Goal: Check status: Check status

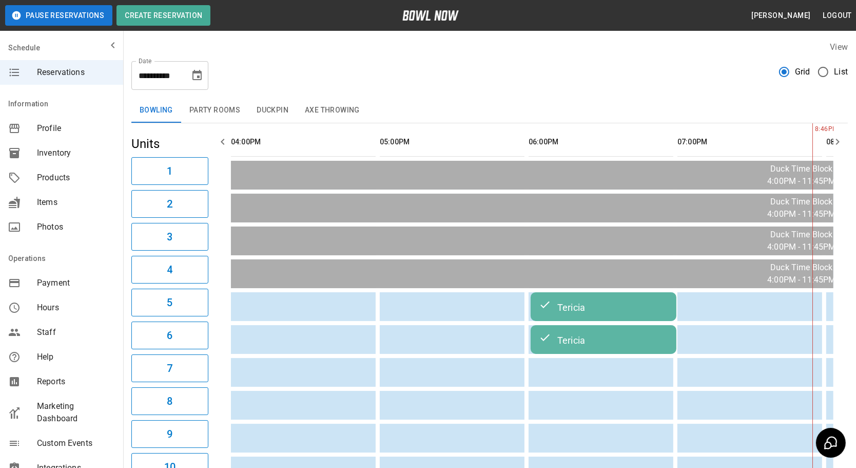
scroll to position [0, 577]
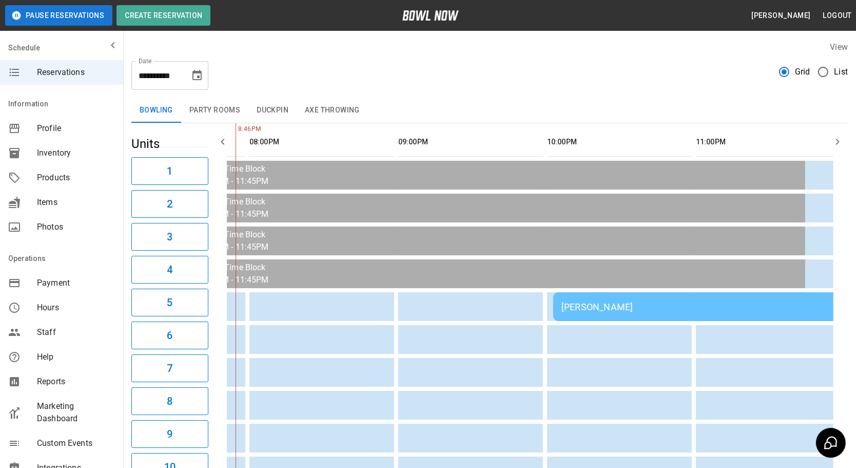
click at [215, 110] on button "Party Rooms" at bounding box center [214, 110] width 67 height 25
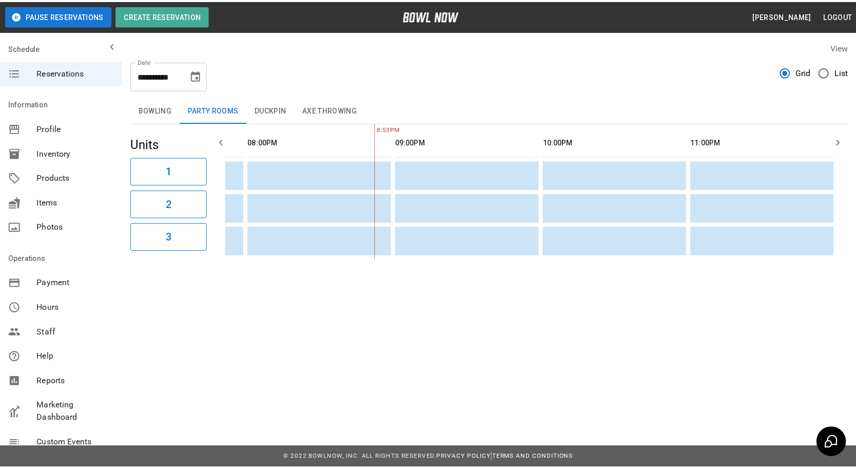
scroll to position [0, 578]
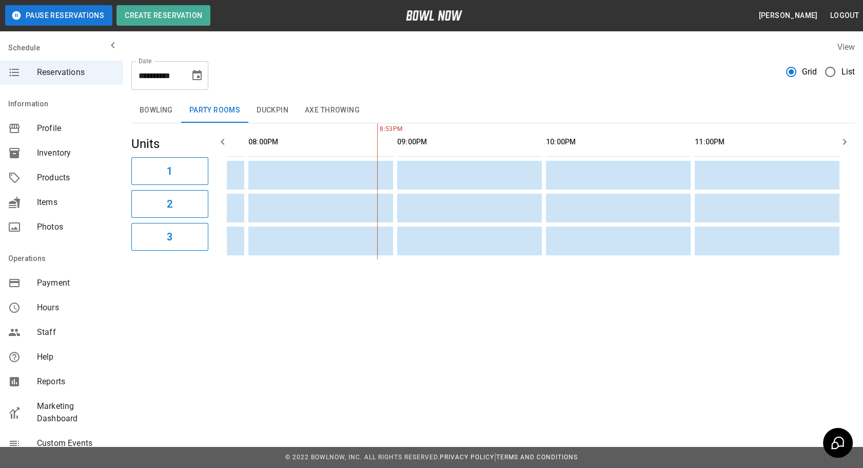
click at [160, 111] on button "Bowling" at bounding box center [156, 110] width 50 height 25
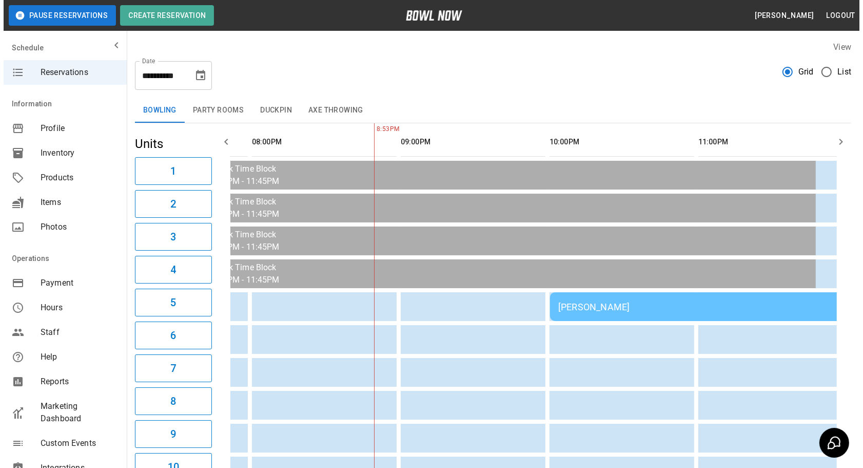
scroll to position [0, 567]
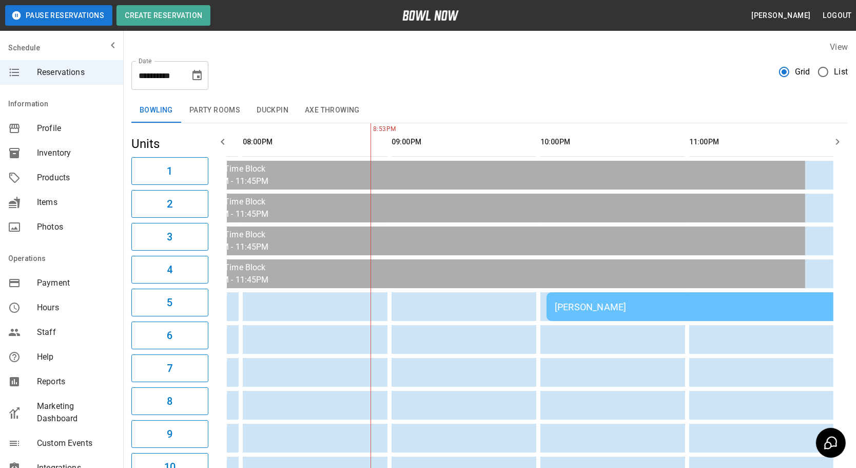
click at [568, 312] on td "[PERSON_NAME]" at bounding box center [695, 306] width 296 height 29
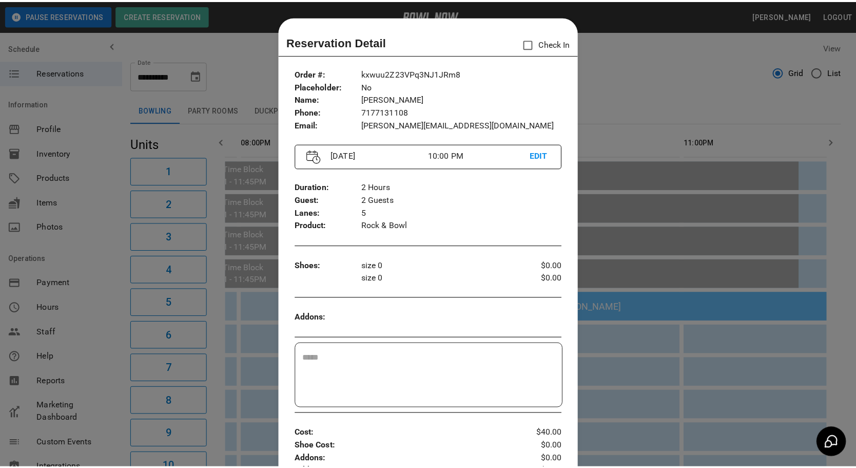
scroll to position [16, 0]
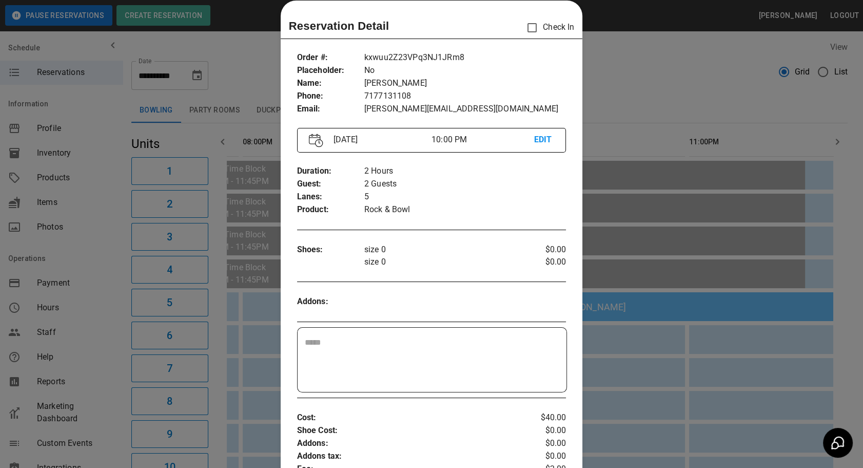
click at [661, 392] on div at bounding box center [431, 234] width 863 height 468
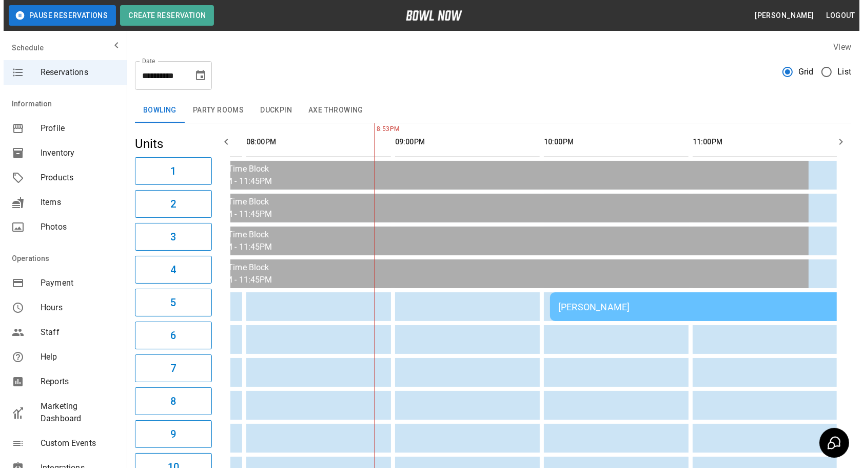
scroll to position [0, 577]
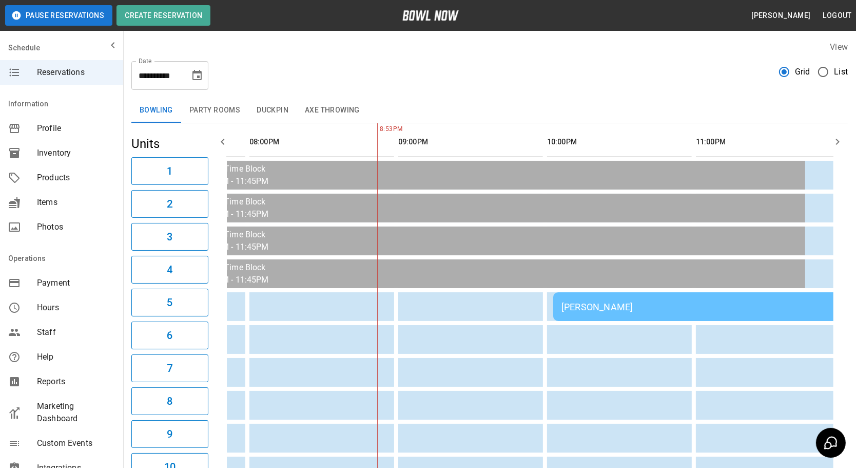
click at [580, 294] on td "[PERSON_NAME]" at bounding box center [701, 306] width 296 height 29
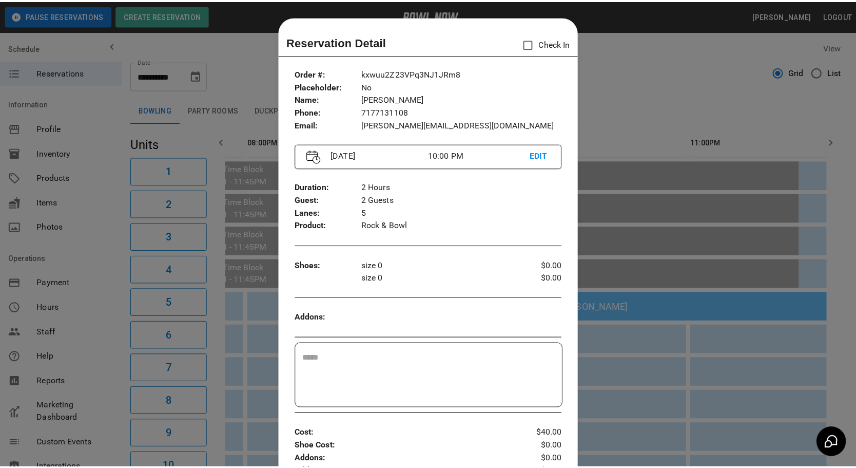
scroll to position [16, 0]
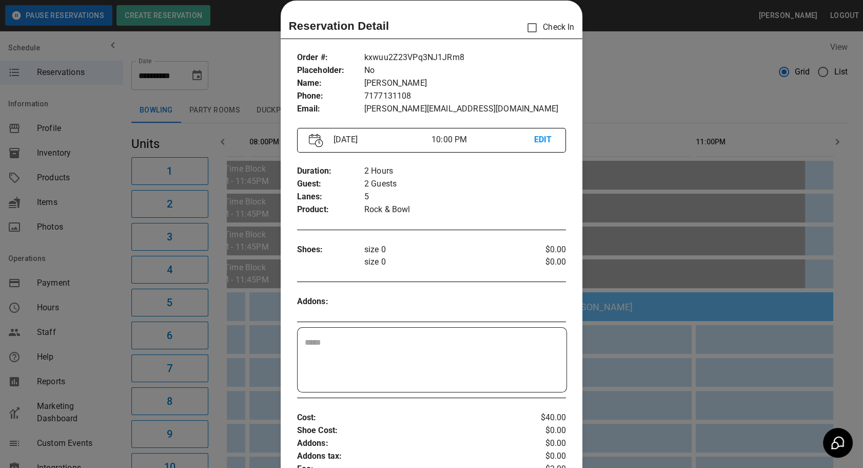
click at [641, 372] on div at bounding box center [431, 234] width 863 height 468
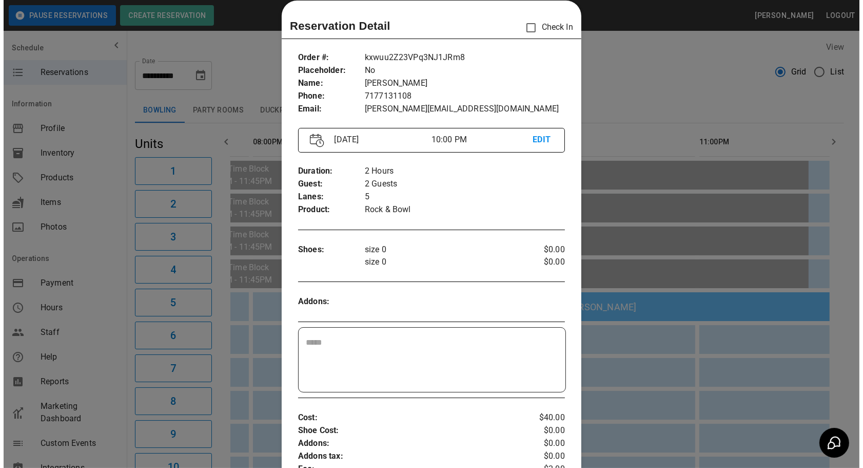
scroll to position [0, 560]
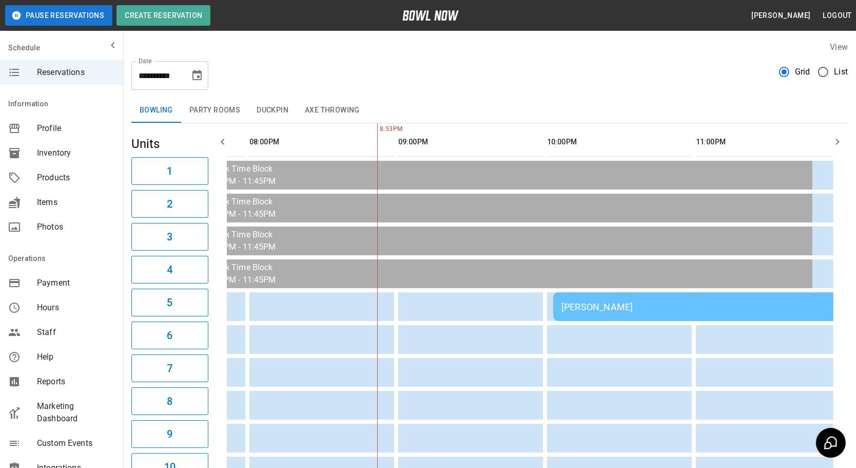
click at [276, 111] on button "Duckpin" at bounding box center [272, 110] width 48 height 25
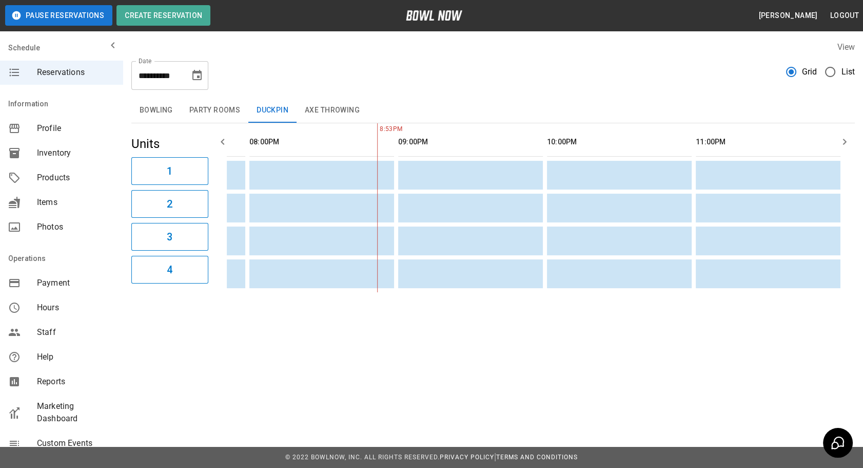
click at [321, 112] on button "Axe Throwing" at bounding box center [332, 110] width 71 height 25
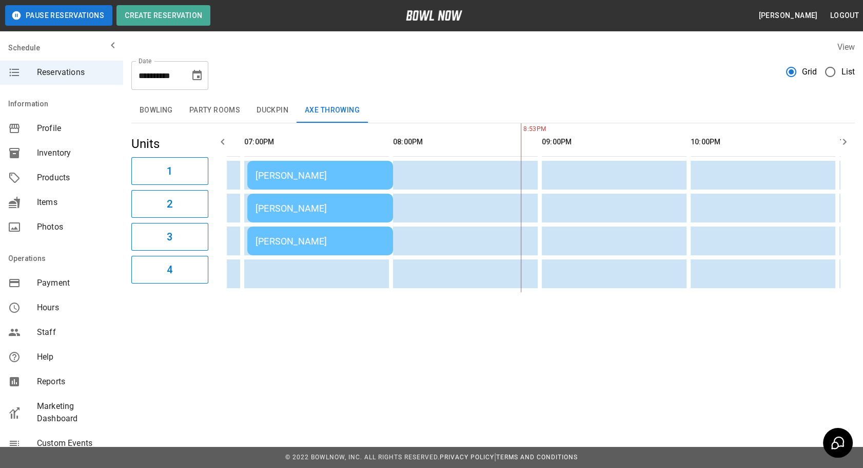
scroll to position [0, 0]
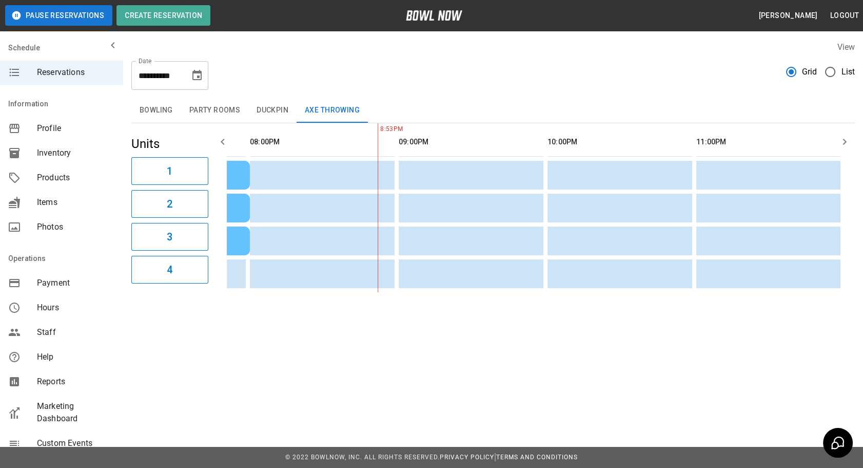
click at [273, 105] on button "Duckpin" at bounding box center [272, 110] width 48 height 25
click at [387, 260] on td "sticky table" at bounding box center [382, 273] width 33 height 29
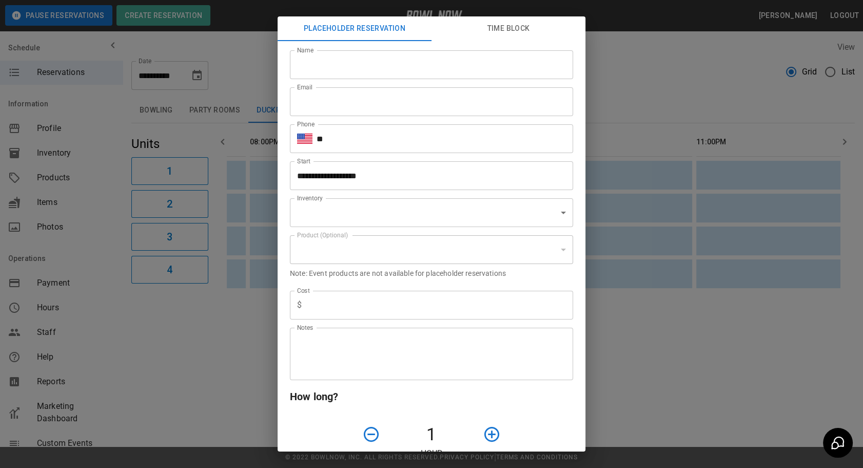
type input "**********"
click at [672, 239] on div "**********" at bounding box center [431, 234] width 863 height 468
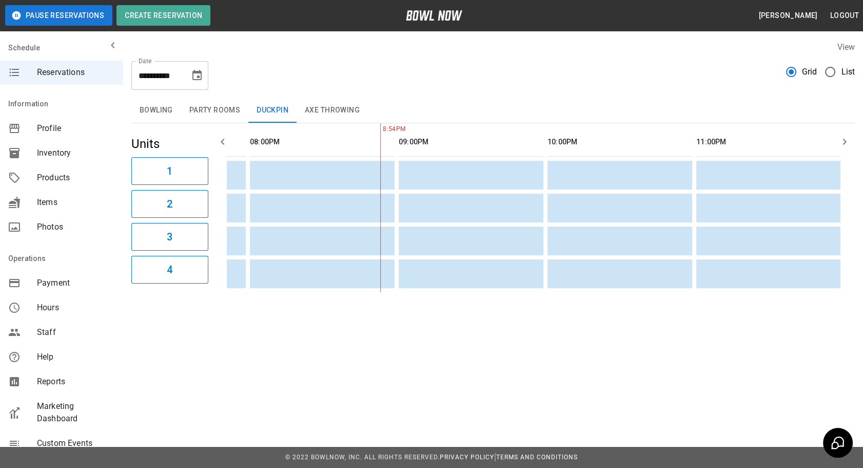
click at [154, 110] on button "Bowling" at bounding box center [156, 110] width 50 height 25
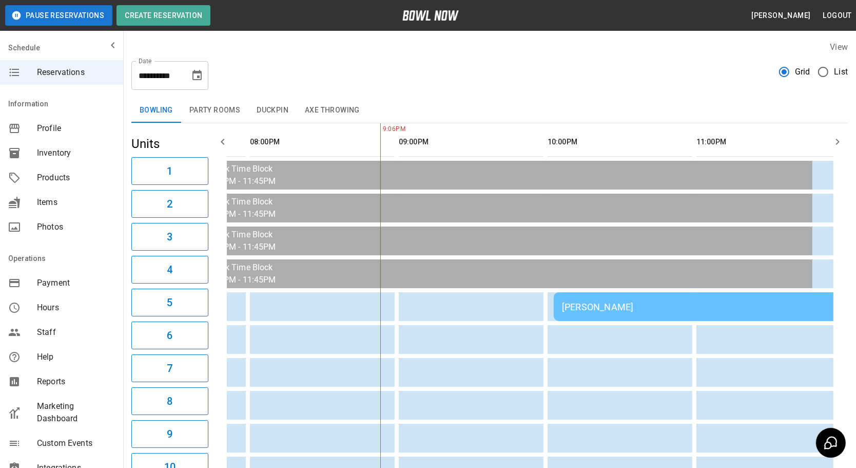
click at [212, 113] on button "Party Rooms" at bounding box center [214, 110] width 67 height 25
click at [145, 121] on button "Bowling" at bounding box center [156, 110] width 50 height 25
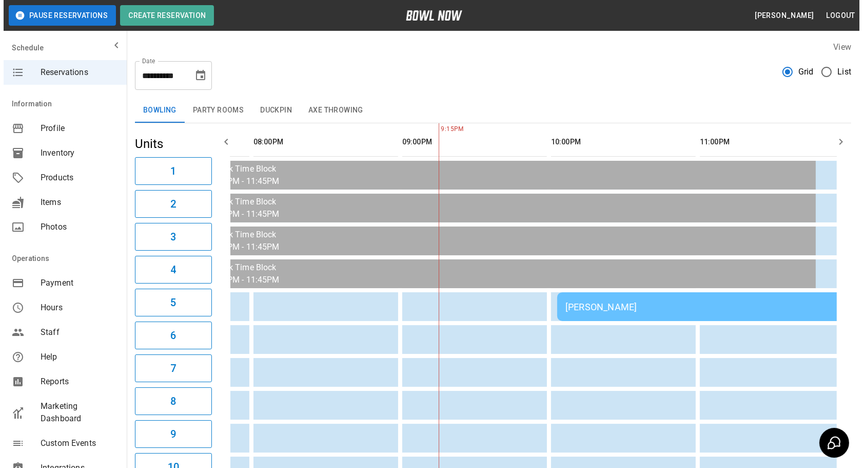
scroll to position [0, 577]
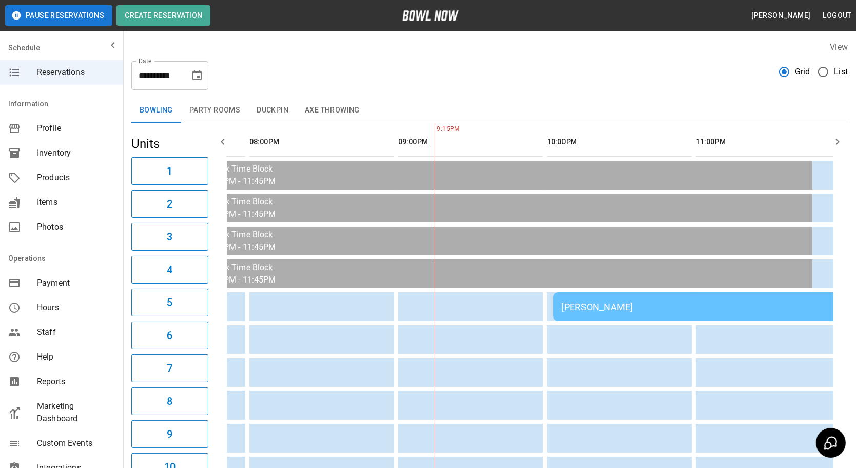
click at [575, 302] on div "[PERSON_NAME]" at bounding box center [701, 306] width 279 height 11
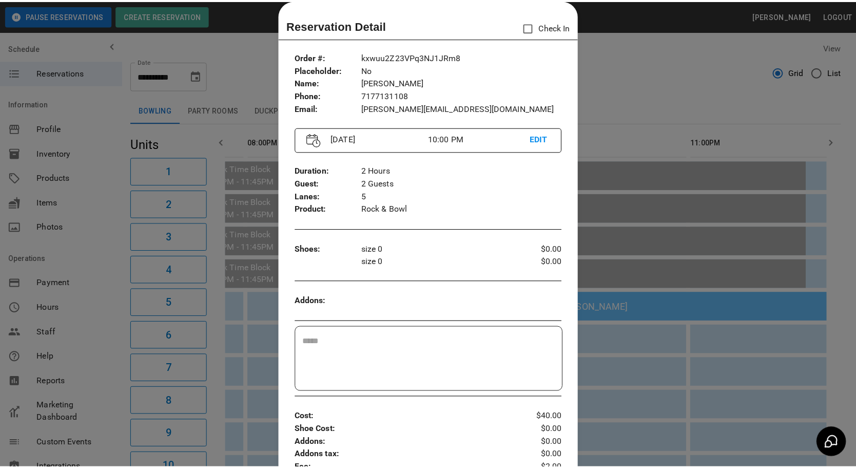
scroll to position [0, 0]
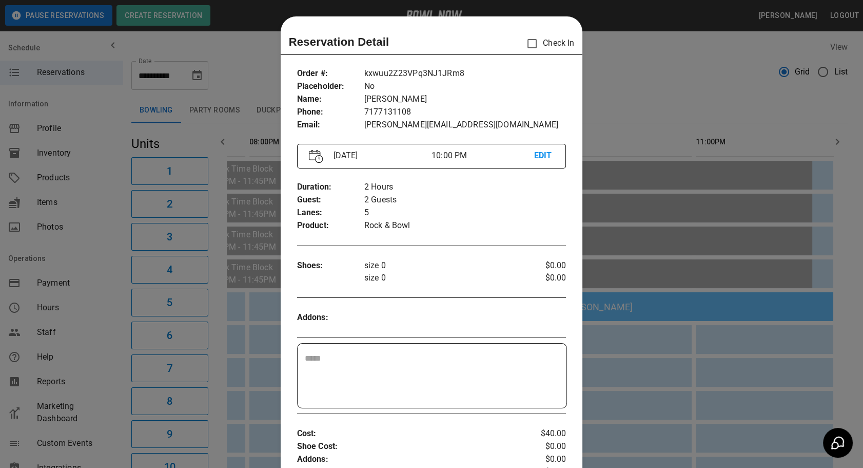
click at [601, 365] on div at bounding box center [431, 234] width 863 height 468
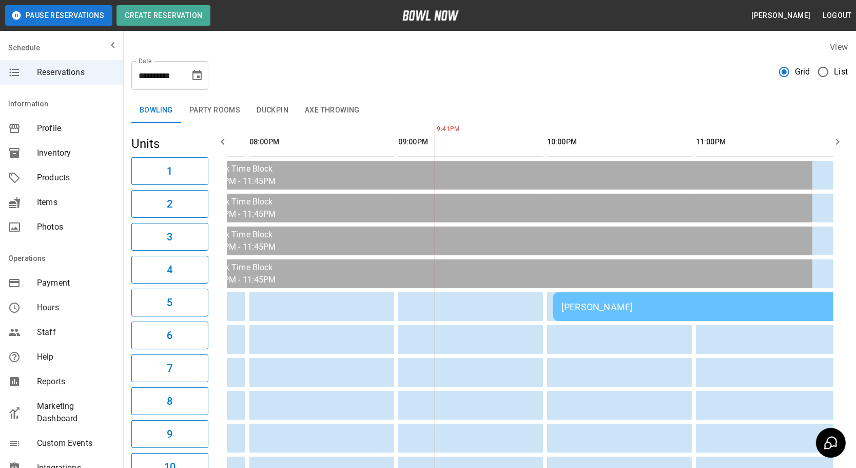
click at [599, 83] on div "**********" at bounding box center [489, 71] width 717 height 37
click at [283, 117] on button "Duckpin" at bounding box center [272, 110] width 48 height 25
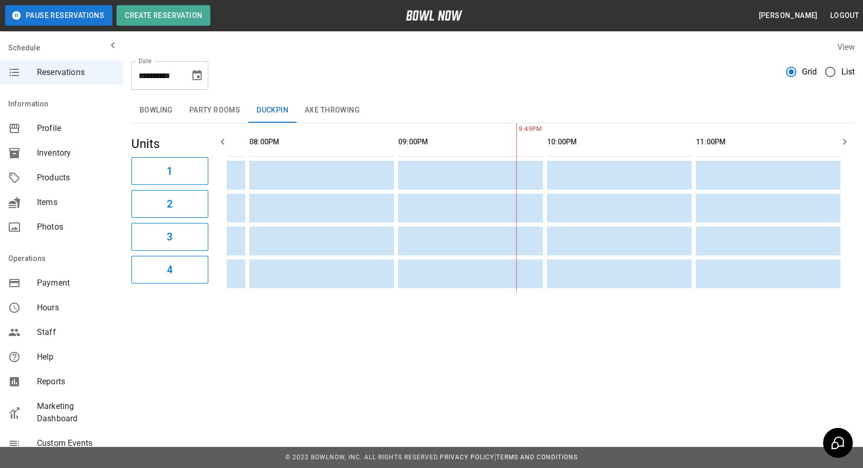
click at [152, 121] on button "Bowling" at bounding box center [156, 110] width 50 height 25
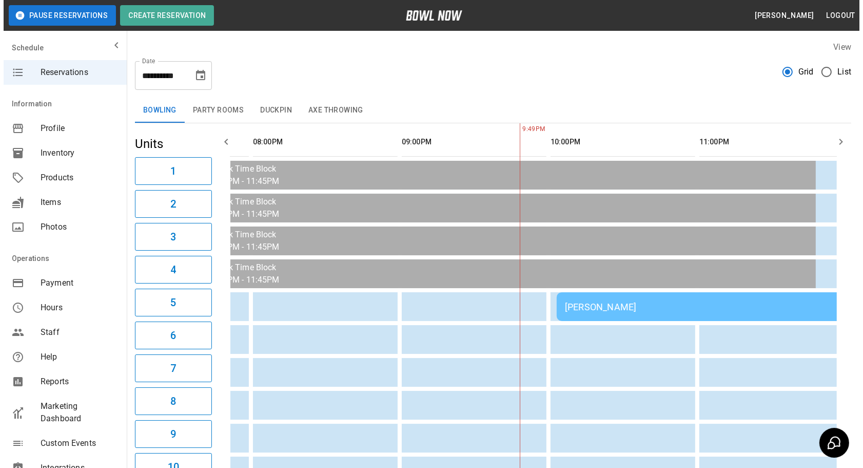
scroll to position [0, 567]
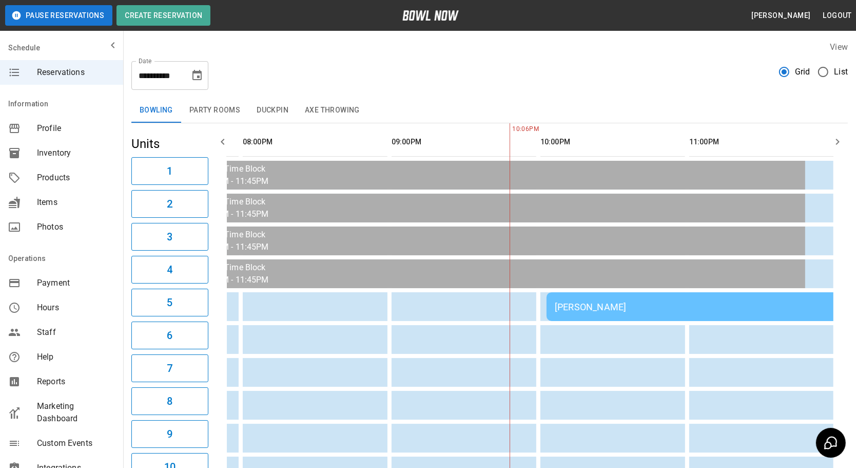
click at [610, 293] on td "[PERSON_NAME]" at bounding box center [695, 306] width 296 height 29
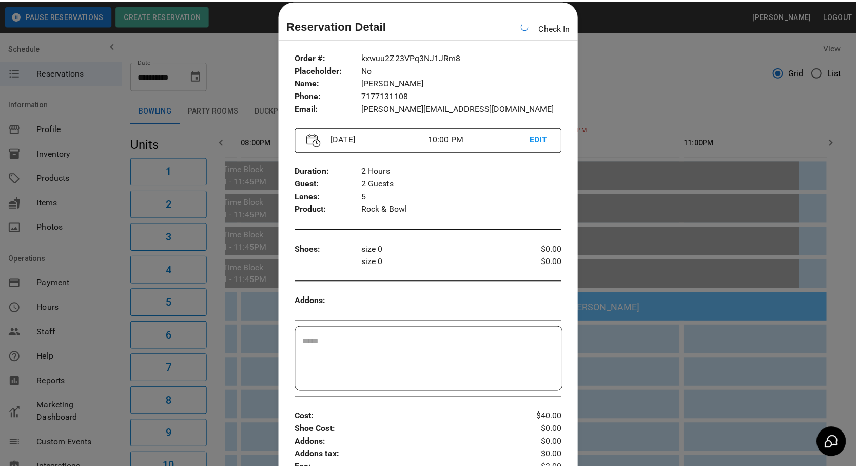
scroll to position [0, 584]
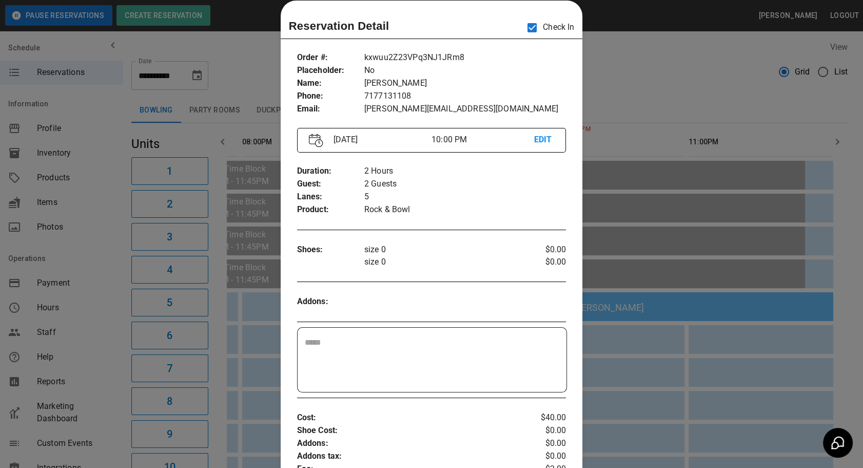
click at [646, 98] on div at bounding box center [431, 234] width 863 height 468
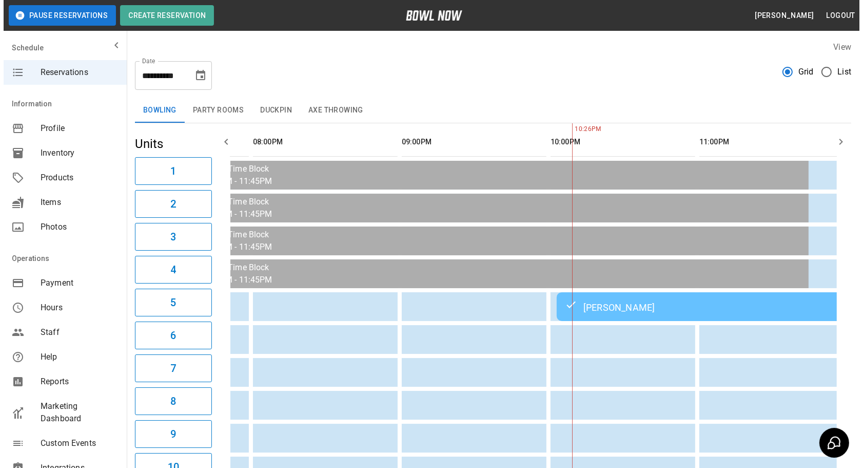
scroll to position [0, 584]
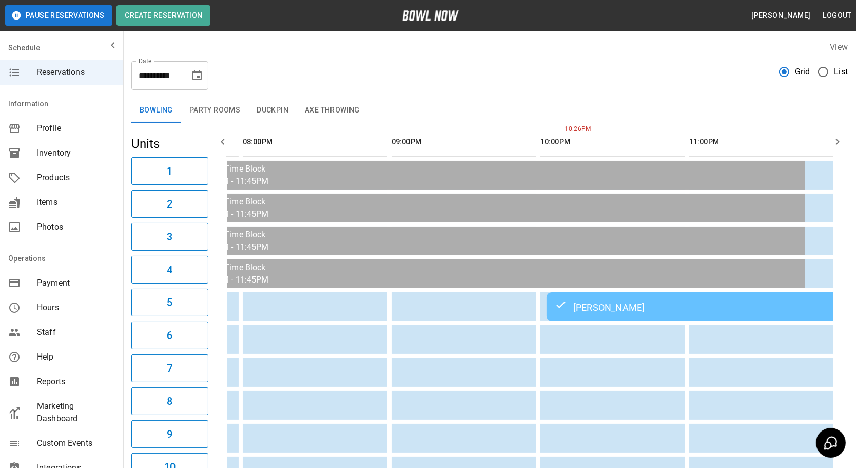
click at [270, 111] on button "Duckpin" at bounding box center [272, 110] width 48 height 25
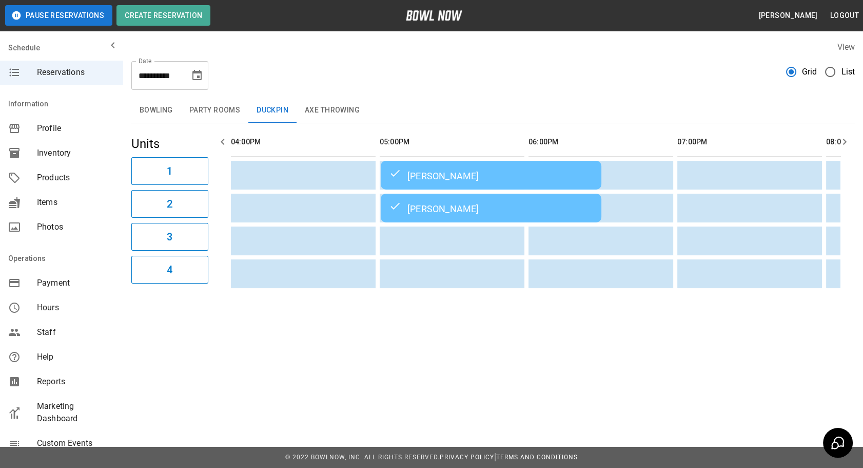
scroll to position [0, 186]
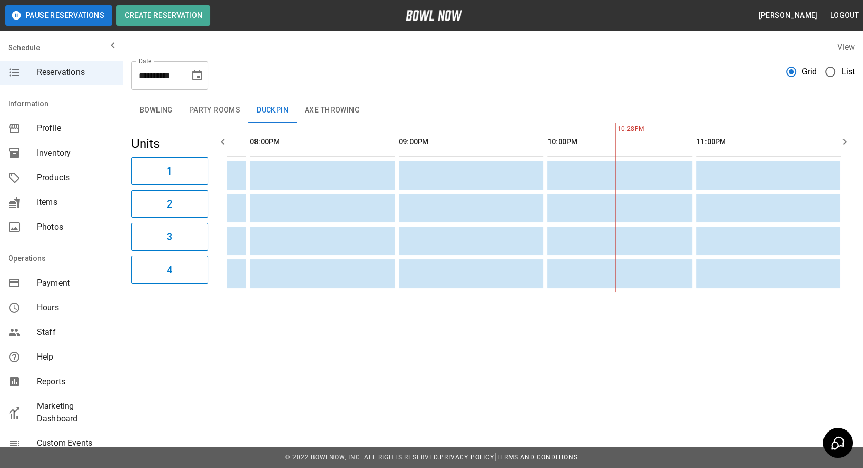
click at [327, 109] on button "Axe Throwing" at bounding box center [332, 110] width 71 height 25
click at [164, 118] on button "Bowling" at bounding box center [156, 110] width 50 height 25
